Goal: Navigation & Orientation: Find specific page/section

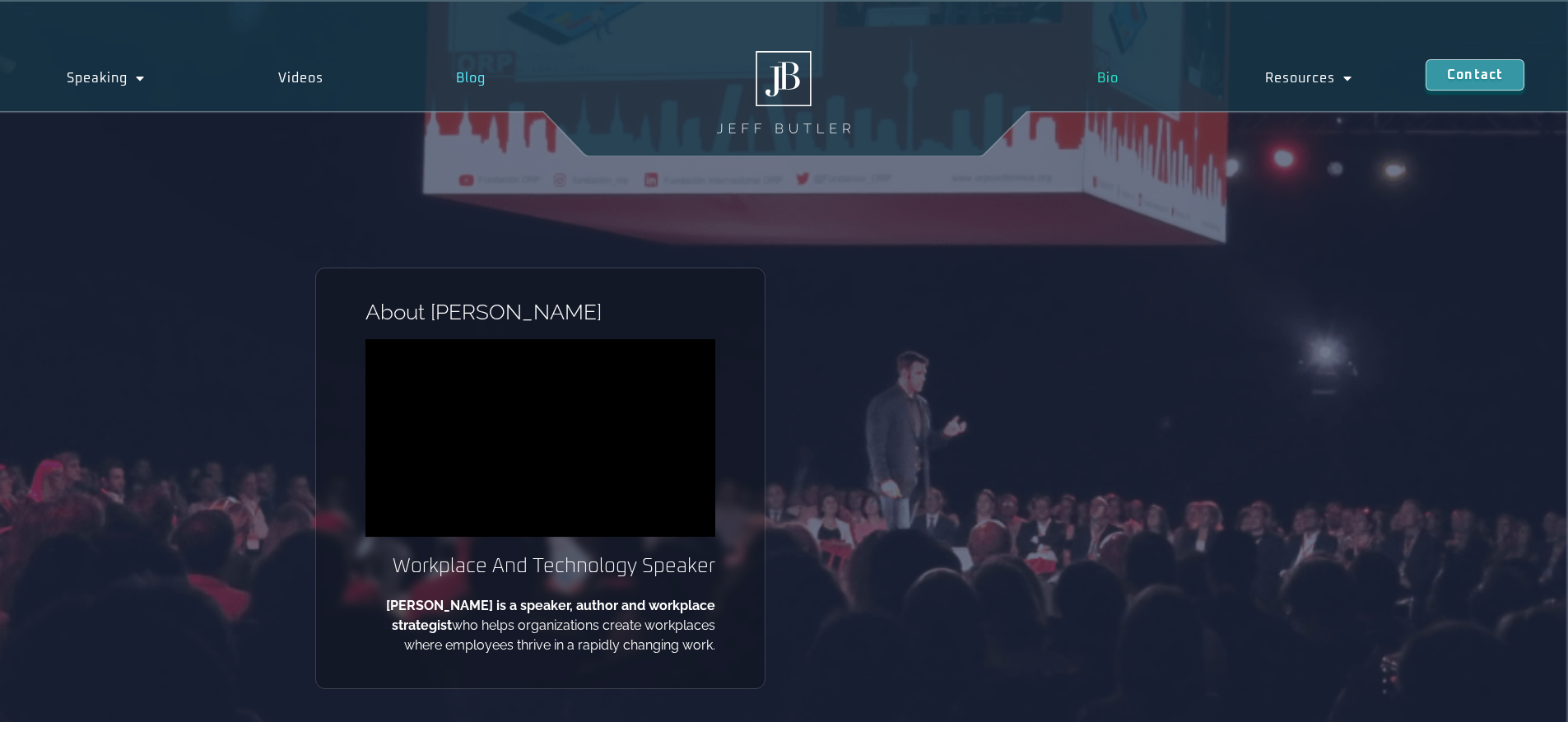
click at [479, 81] on link "Blog" at bounding box center [471, 77] width 163 height 38
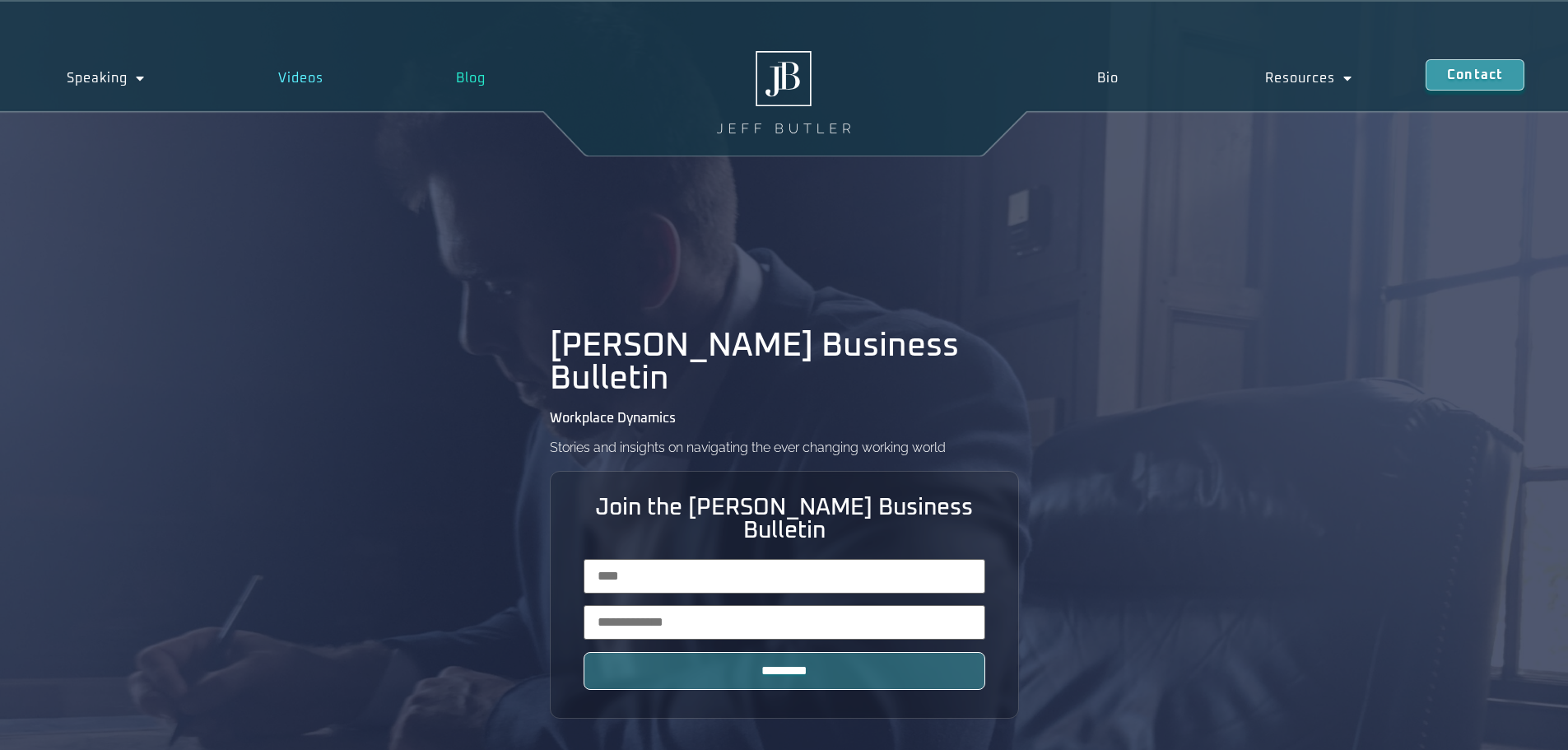
click at [310, 76] on link "Videos" at bounding box center [301, 77] width 179 height 38
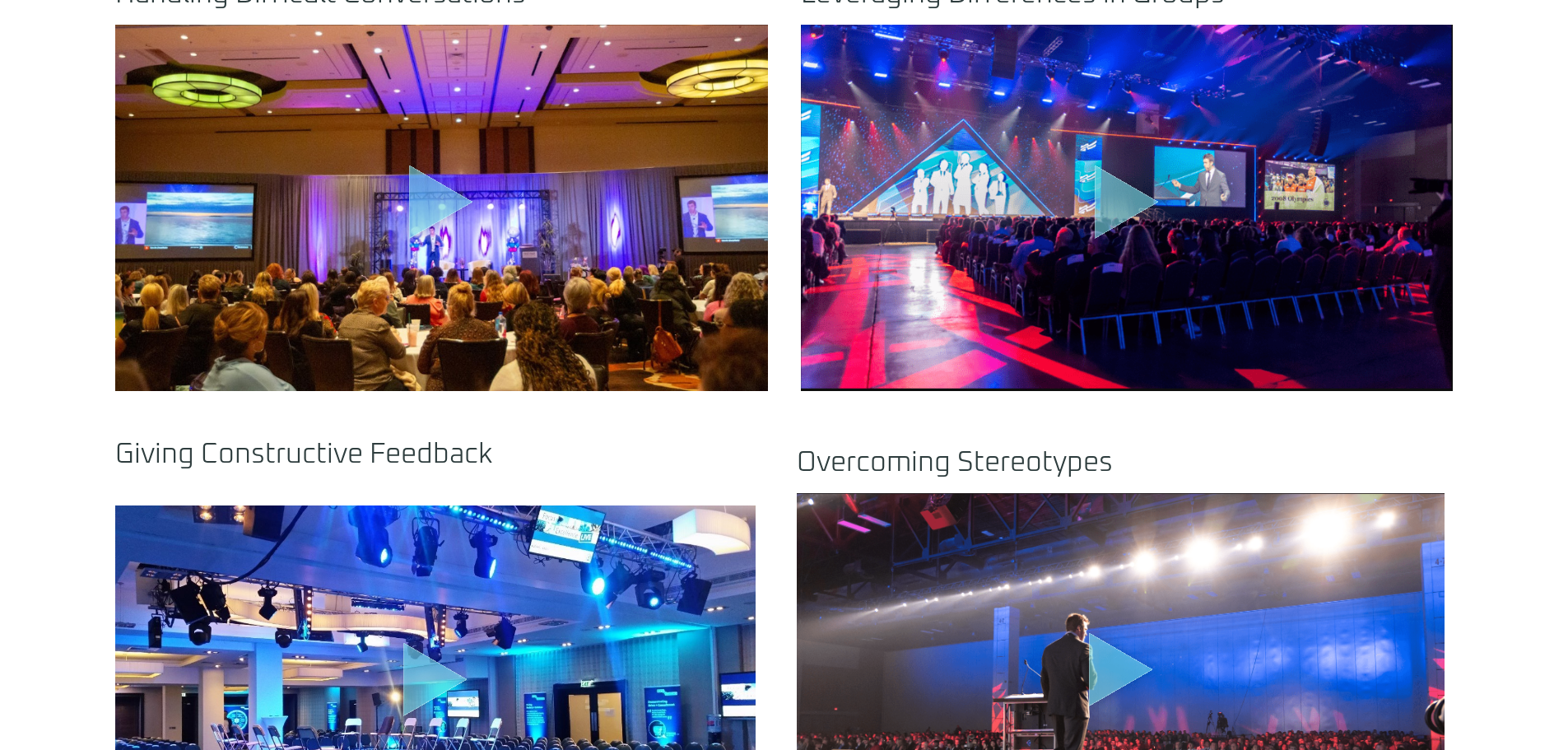
scroll to position [1564, 0]
